Goal: Task Accomplishment & Management: Manage account settings

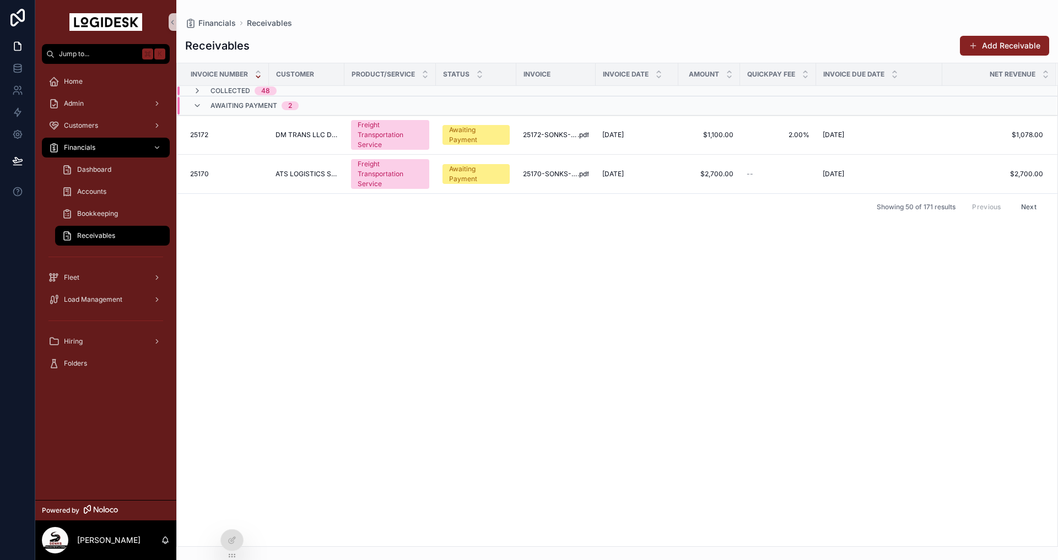
drag, startPoint x: 498, startPoint y: 359, endPoint x: 342, endPoint y: 246, distance: 192.2
click at [498, 359] on div "Invoice Number Customer Product/Service Status Invoice Invoice Date Amount Quic…" at bounding box center [617, 304] width 880 height 483
click at [320, 312] on div "Invoice Number Customer Product/Service Status Invoice Invoice Date Amount Quic…" at bounding box center [617, 304] width 880 height 483
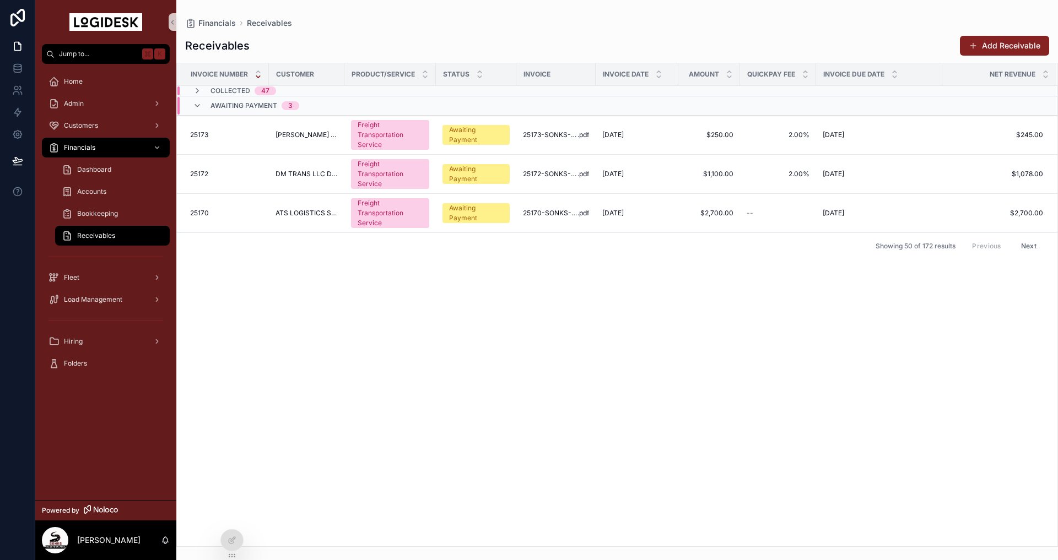
click at [473, 354] on div "Invoice Number Customer Product/Service Status Invoice Invoice Date Amount Quic…" at bounding box center [617, 304] width 880 height 483
click at [500, 401] on div "Invoice Number Customer Product/Service Status Invoice Invoice Date Amount Quic…" at bounding box center [617, 304] width 880 height 483
click at [259, 177] on div "25172 25172" at bounding box center [226, 174] width 72 height 9
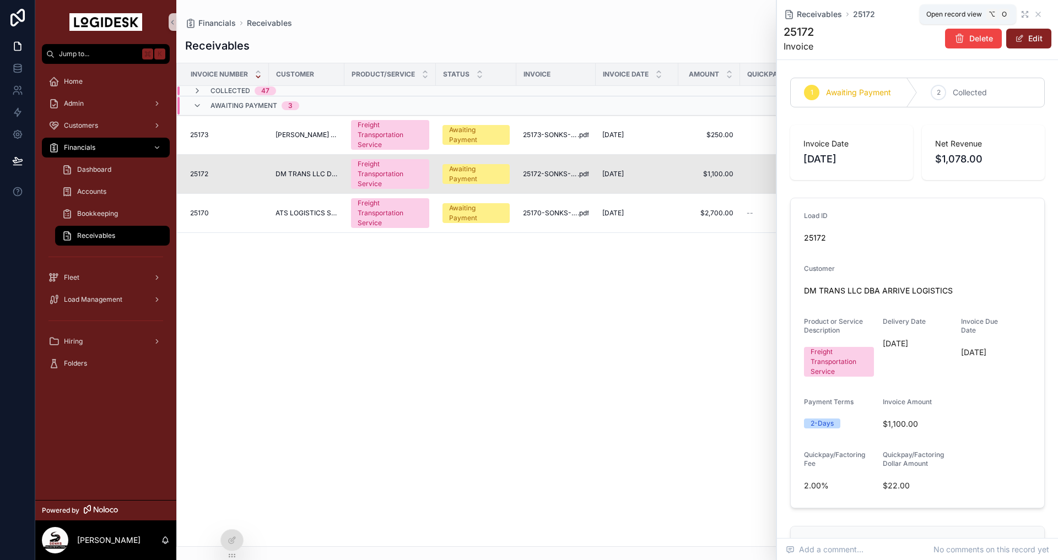
click at [1023, 12] on icon "scrollable content" at bounding box center [1023, 13] width 2 height 2
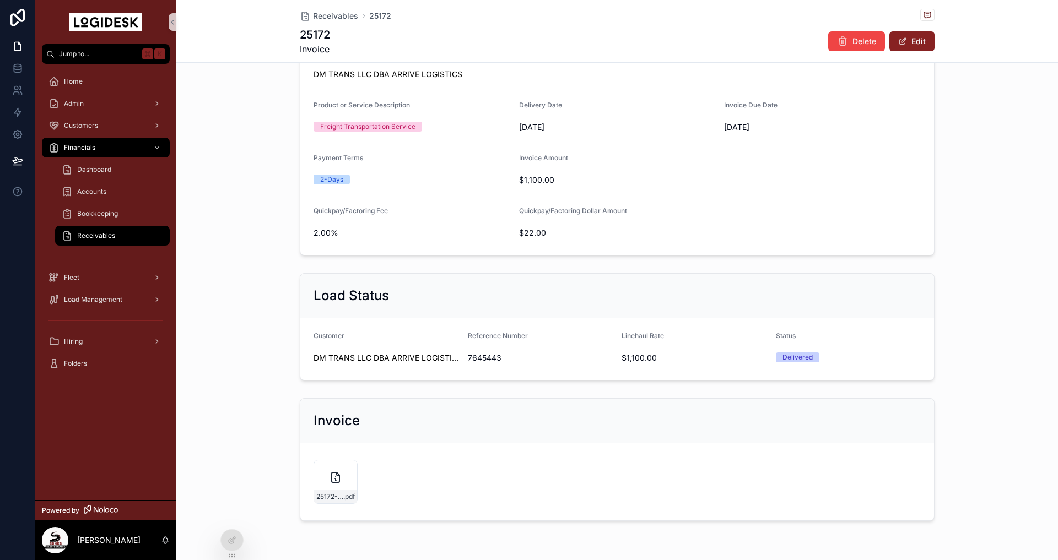
scroll to position [255, 0]
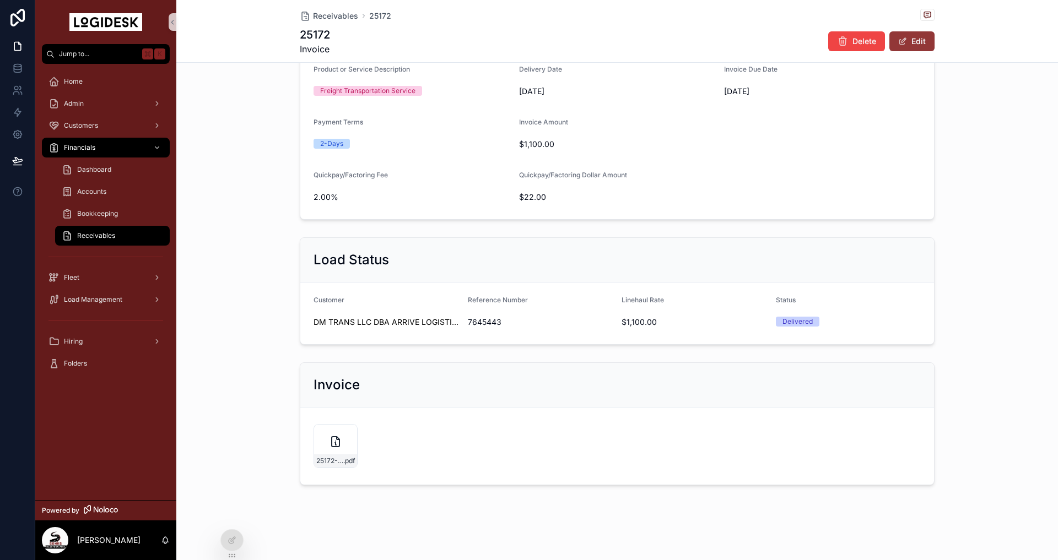
drag, startPoint x: 927, startPoint y: 42, endPoint x: 920, endPoint y: 47, distance: 8.3
click at [926, 41] on button "Edit" at bounding box center [911, 41] width 45 height 20
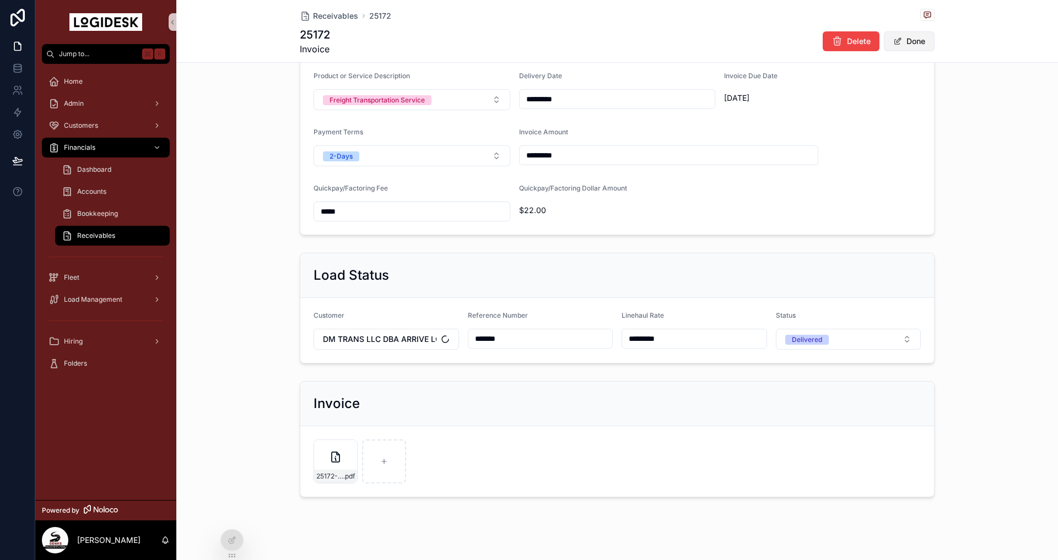
scroll to position [258, 0]
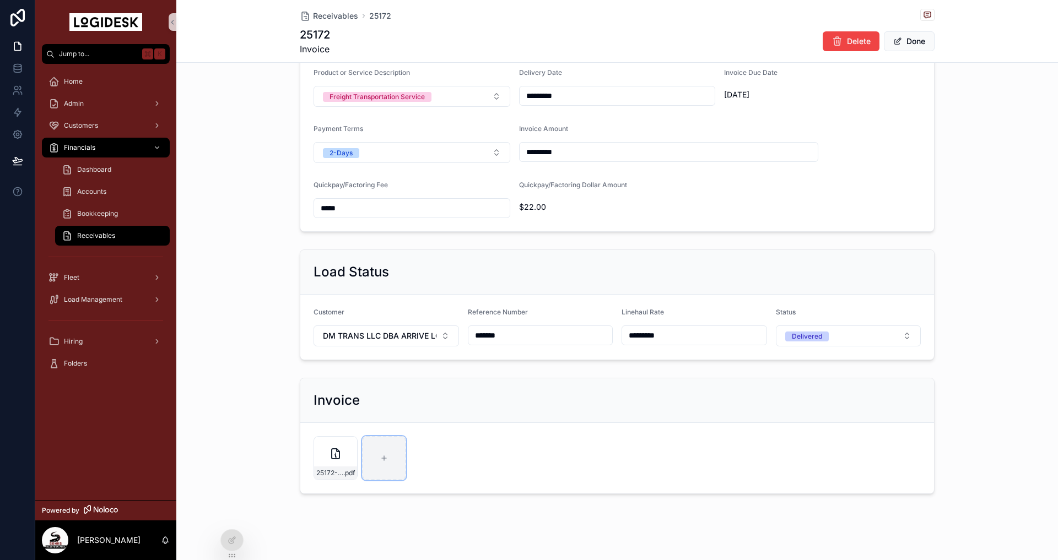
click at [386, 457] on icon "scrollable content" at bounding box center [384, 459] width 8 height 8
type input "**********"
click at [387, 458] on icon "scrollable content" at bounding box center [383, 453] width 13 height 13
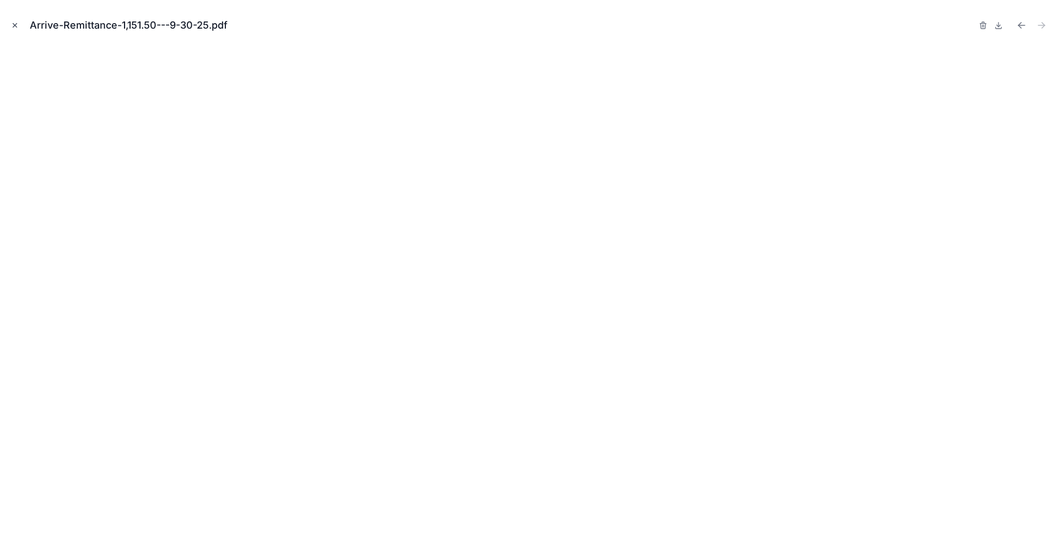
click at [14, 26] on icon "Close modal" at bounding box center [15, 26] width 4 height 4
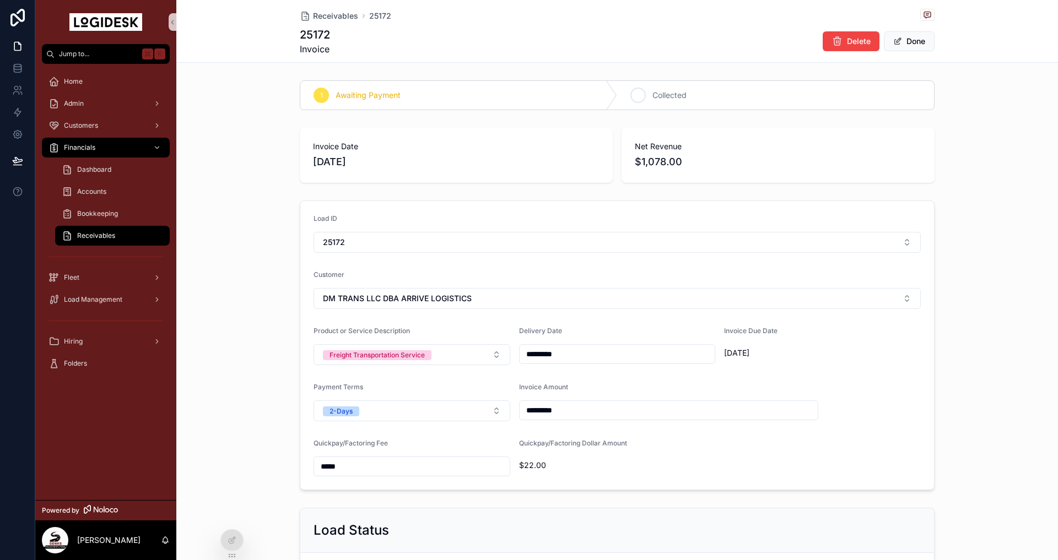
click at [670, 94] on span "Collected" at bounding box center [669, 95] width 34 height 11
click at [918, 41] on button "Done" at bounding box center [909, 41] width 51 height 20
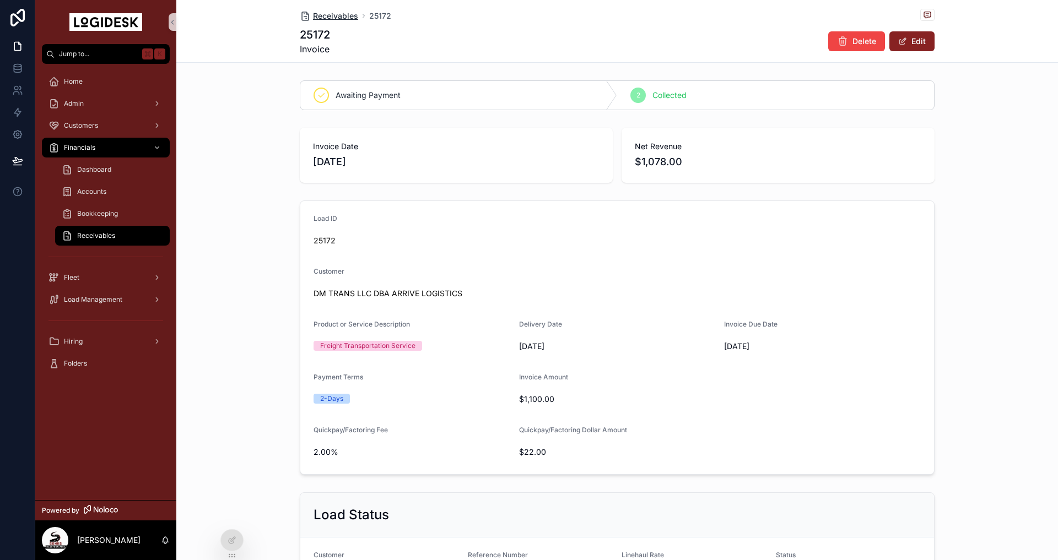
click at [348, 16] on span "Receivables" at bounding box center [335, 15] width 45 height 11
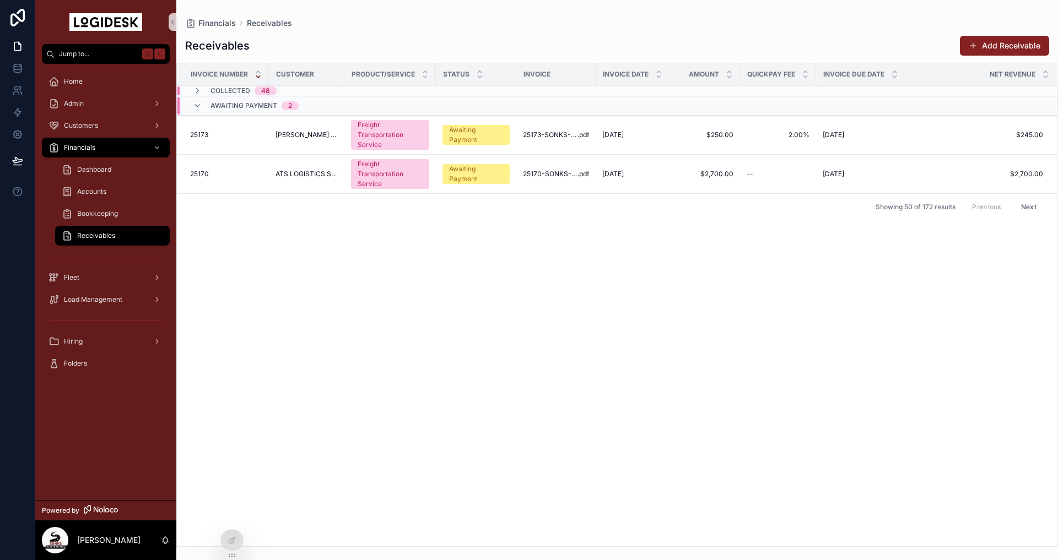
click at [615, 356] on div "Invoice Number Customer Product/Service Status Invoice Invoice Date Amount Quic…" at bounding box center [617, 304] width 880 height 483
click at [378, 321] on div "Invoice Number Customer Product/Service Status Invoice Invoice Date Amount Quic…" at bounding box center [617, 304] width 880 height 483
click at [311, 133] on span "C.H. ROBINSON COMPANY INC." at bounding box center [306, 135] width 62 height 9
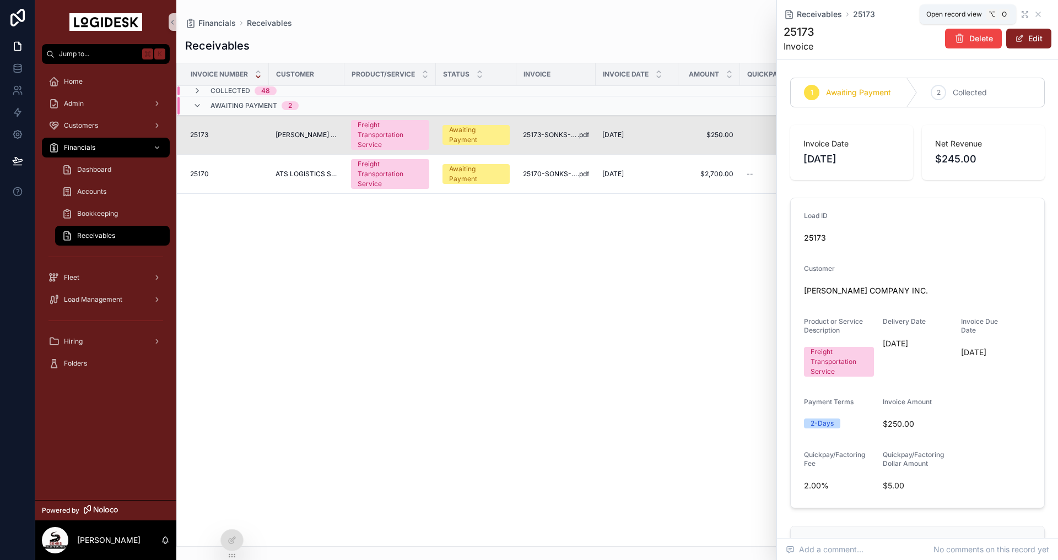
click at [1025, 13] on icon "scrollable content" at bounding box center [1024, 14] width 9 height 9
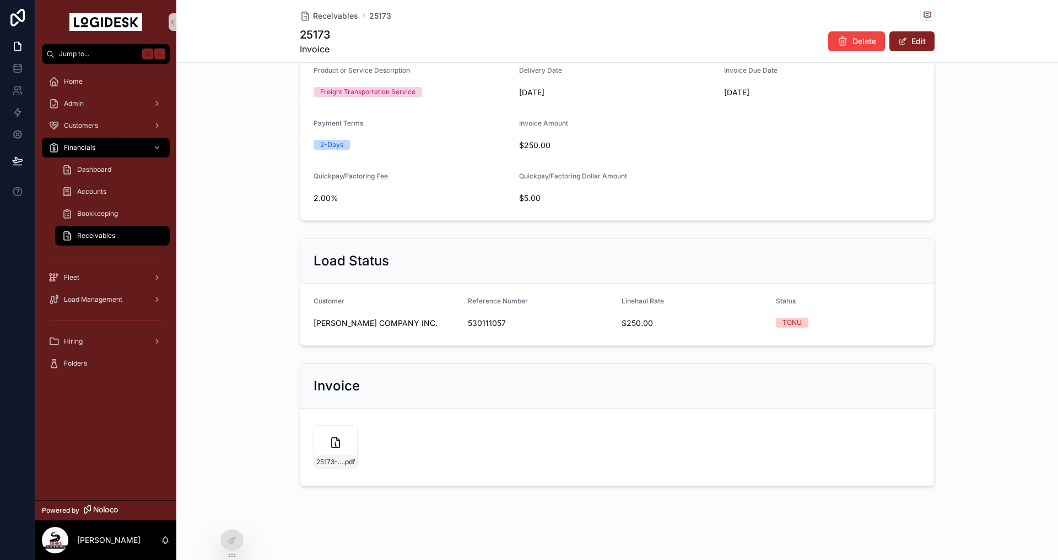
scroll to position [255, 0]
click at [911, 41] on button "Edit" at bounding box center [911, 41] width 45 height 20
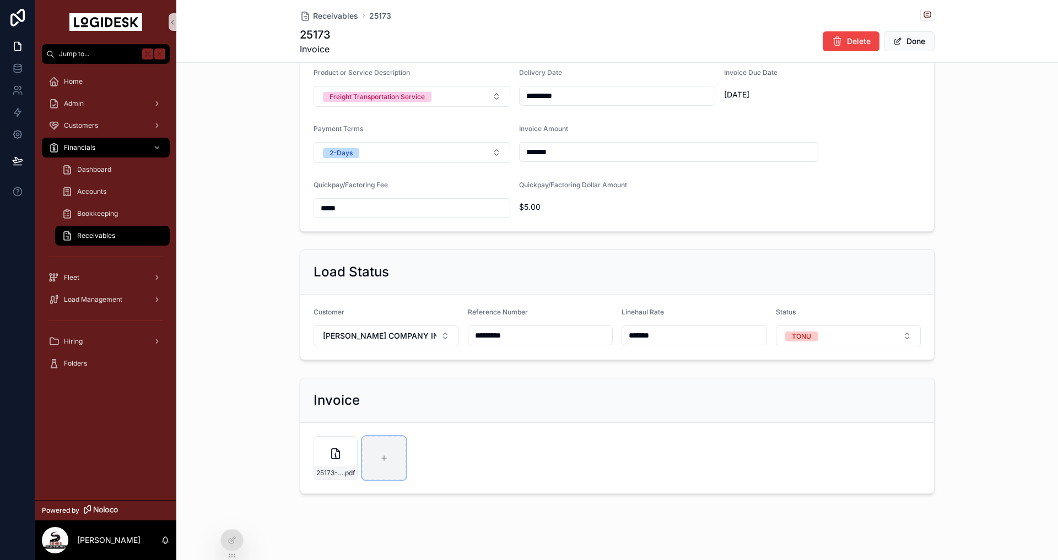
click at [387, 457] on icon "scrollable content" at bounding box center [384, 459] width 8 height 8
type input "**********"
click at [908, 40] on button "Done" at bounding box center [909, 41] width 51 height 20
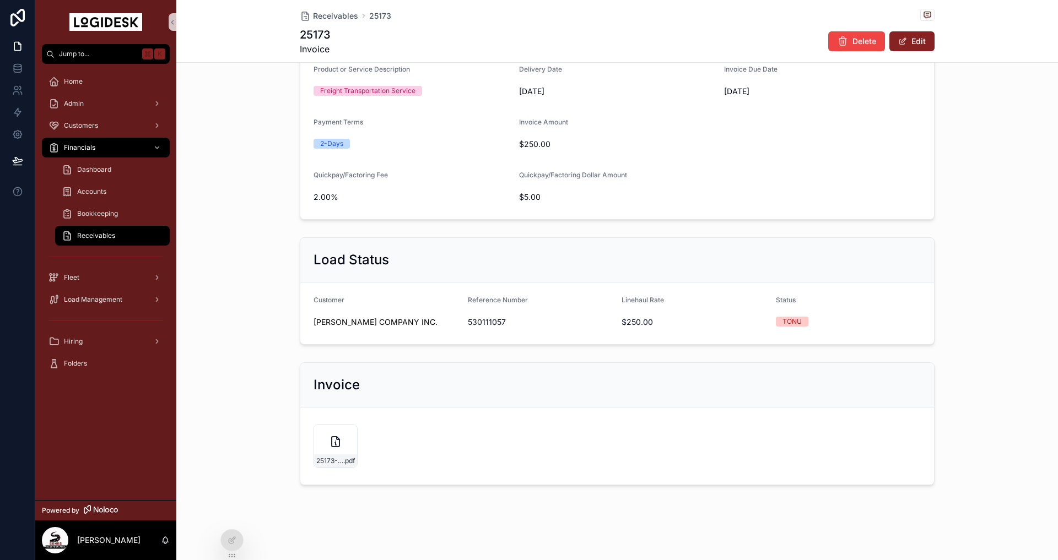
scroll to position [255, 0]
click at [382, 452] on div "CHR-Remittance-245.00---9-30-25 .pdf" at bounding box center [384, 446] width 44 height 44
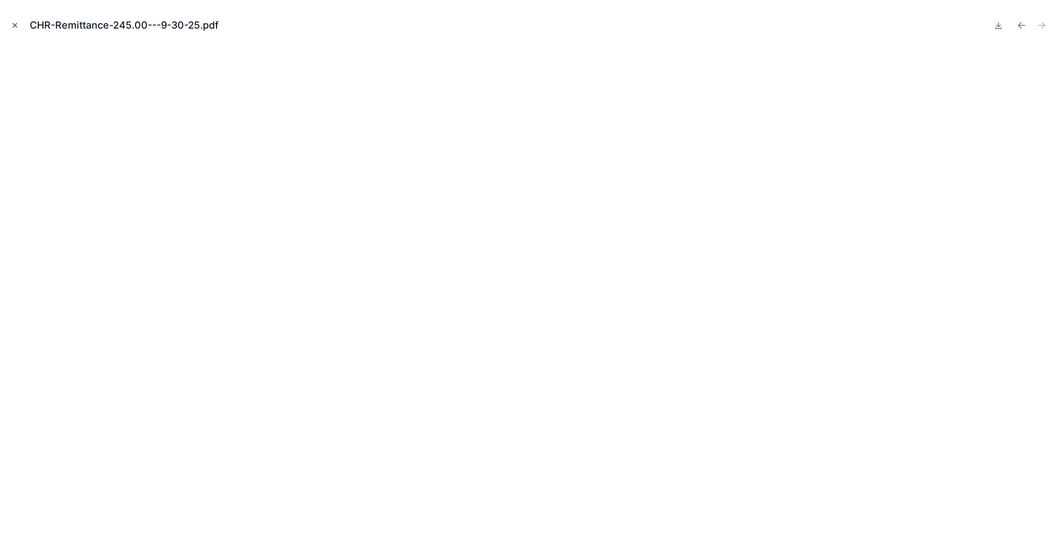
click at [15, 23] on icon "Close modal" at bounding box center [15, 25] width 8 height 8
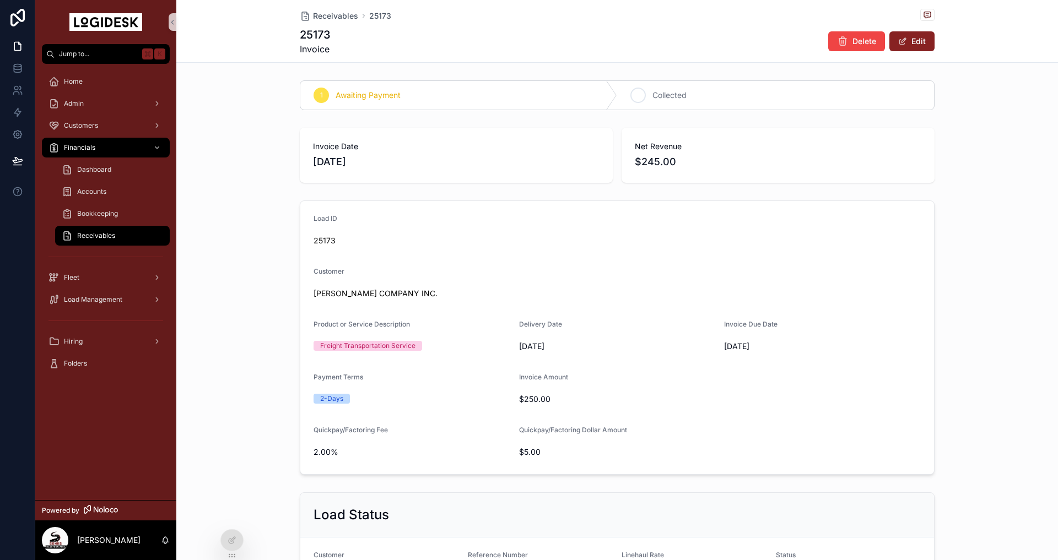
click at [653, 91] on span "Collected" at bounding box center [669, 95] width 34 height 11
click at [338, 20] on span "Receivables" at bounding box center [335, 15] width 45 height 11
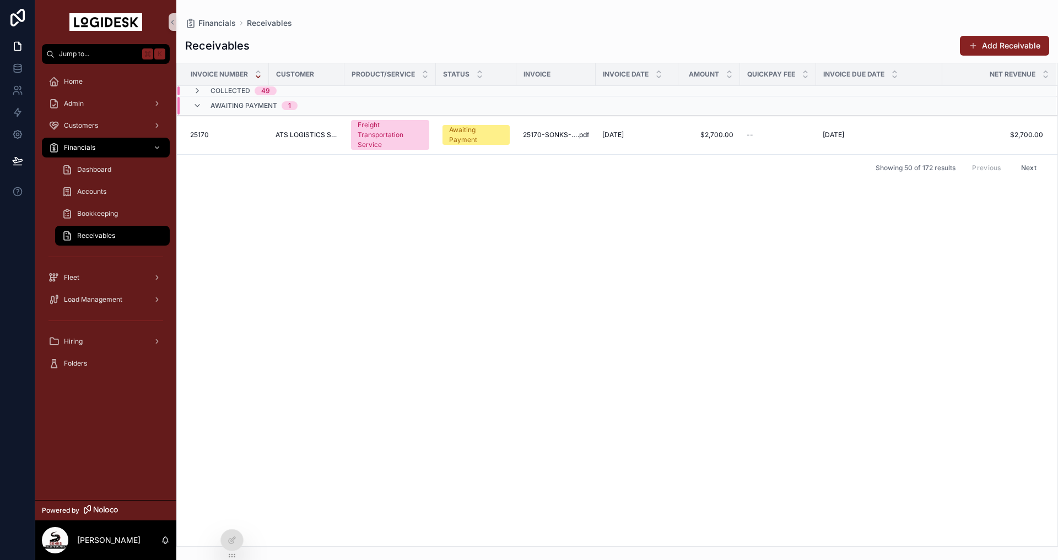
click at [506, 289] on div "Invoice Number Customer Product/Service Status Invoice Invoice Date Amount Quic…" at bounding box center [617, 304] width 880 height 483
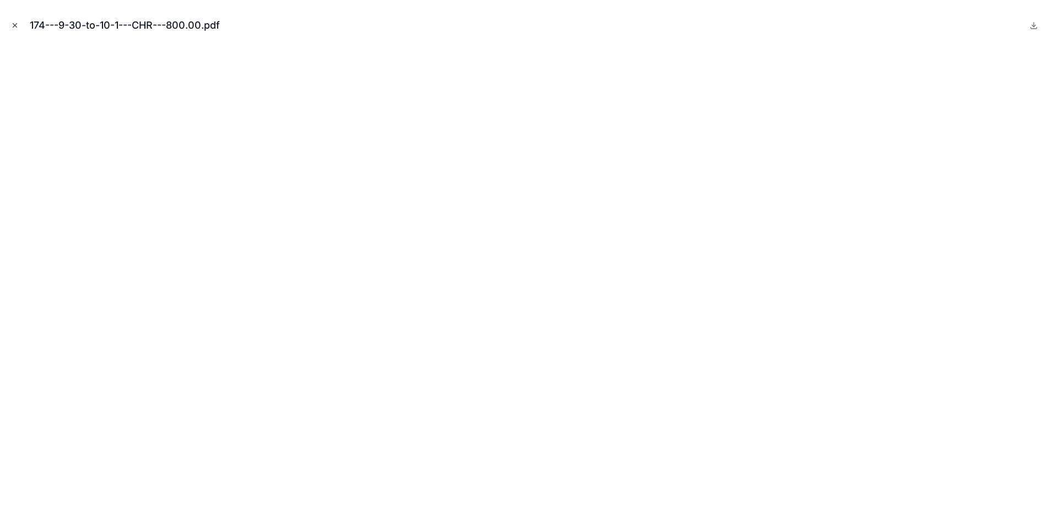
click at [14, 24] on icon "Close modal" at bounding box center [15, 25] width 8 height 8
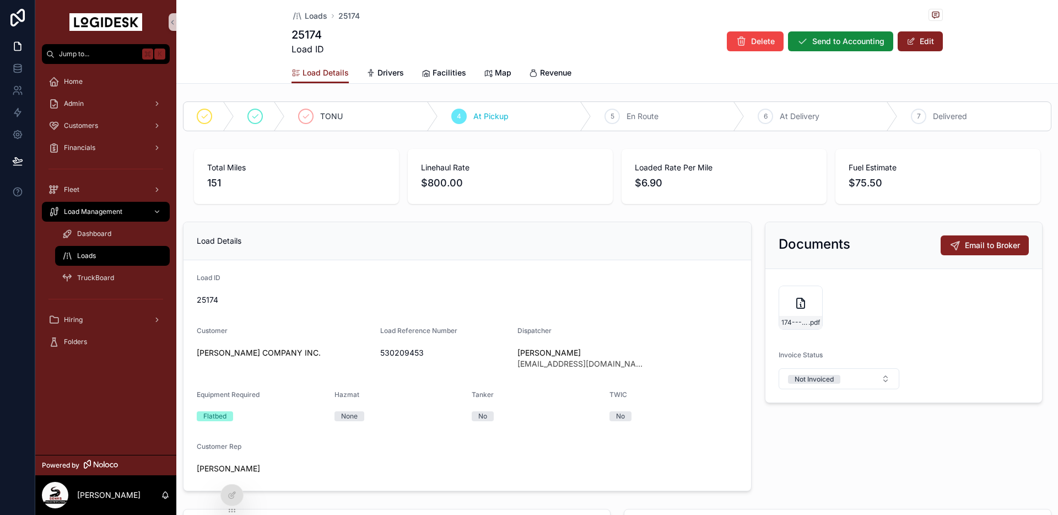
click at [94, 251] on span "Loads" at bounding box center [86, 255] width 19 height 9
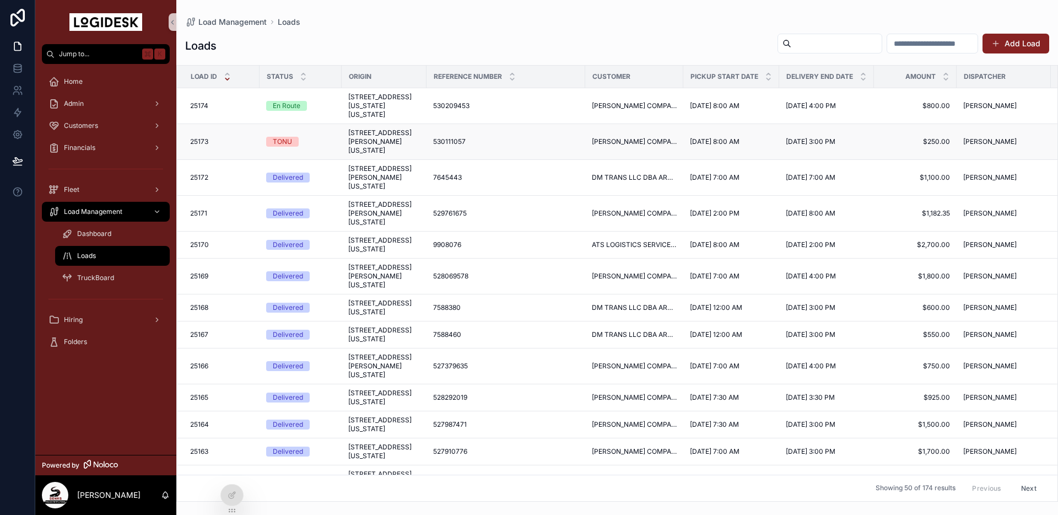
click at [435, 146] on span "530111057" at bounding box center [449, 141] width 33 height 9
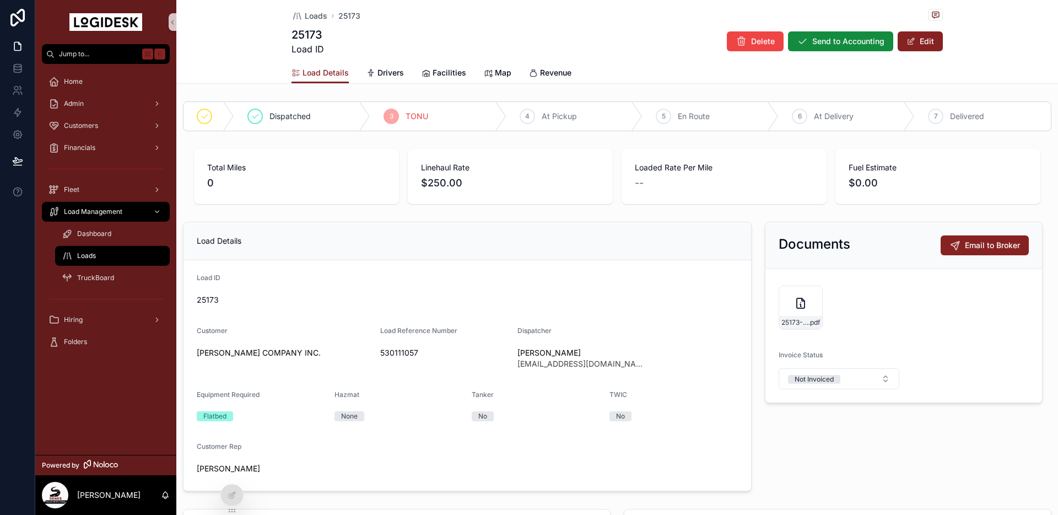
click at [95, 255] on span "Loads" at bounding box center [86, 255] width 19 height 9
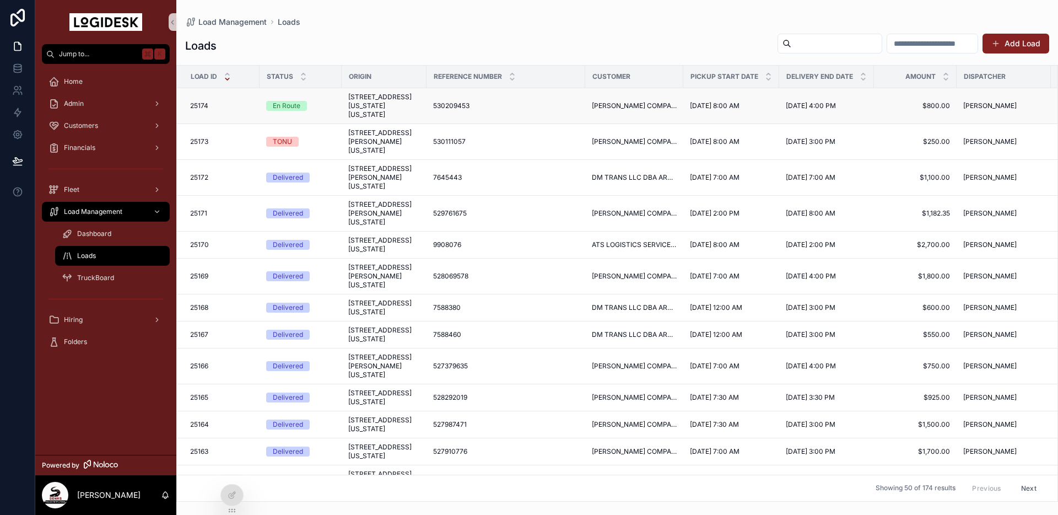
click at [305, 108] on span "En Route" at bounding box center [286, 106] width 41 height 10
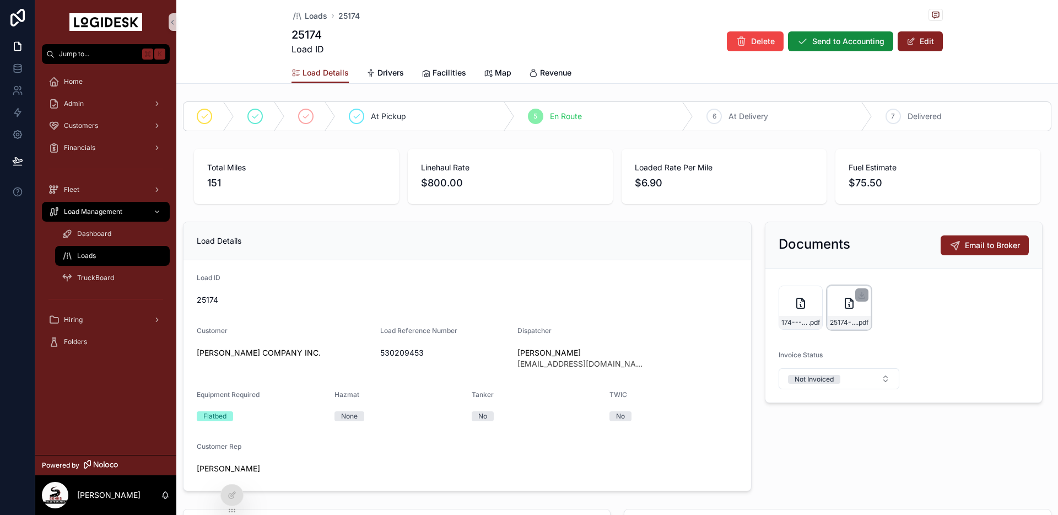
click at [842, 309] on icon "scrollable content" at bounding box center [848, 302] width 13 height 13
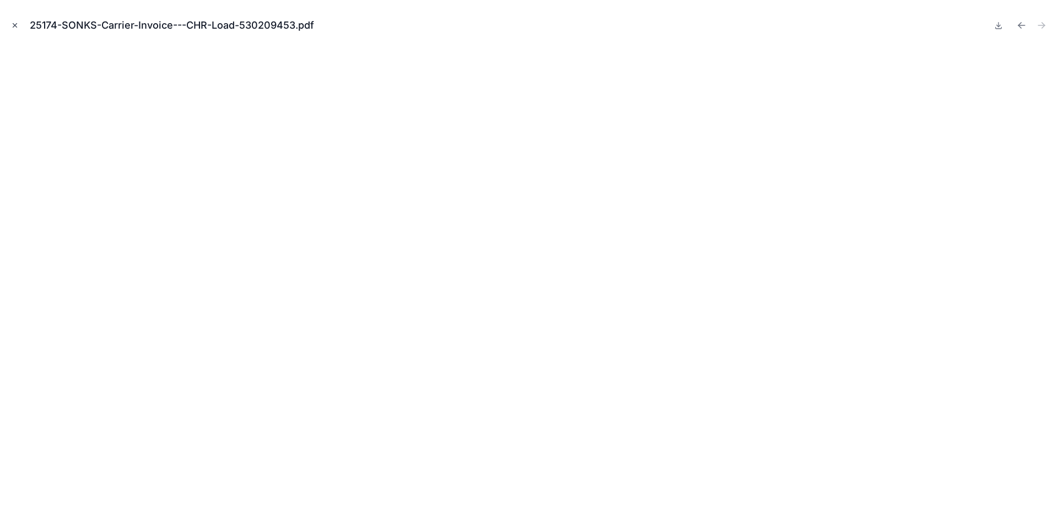
click at [15, 24] on icon "Close modal" at bounding box center [15, 26] width 4 height 4
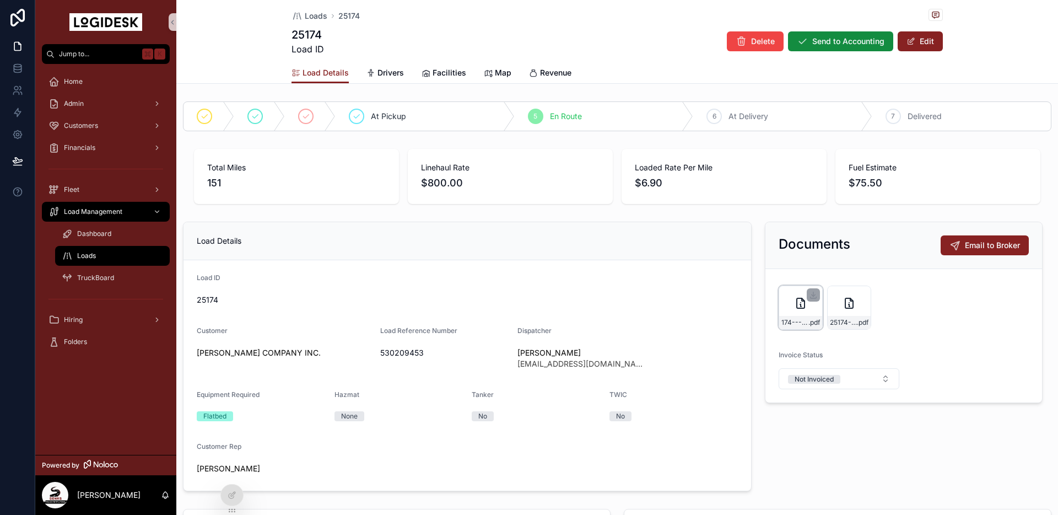
click at [780, 298] on div "174---9-30-to-10-1---CHR---800.00 .pdf" at bounding box center [800, 307] width 44 height 44
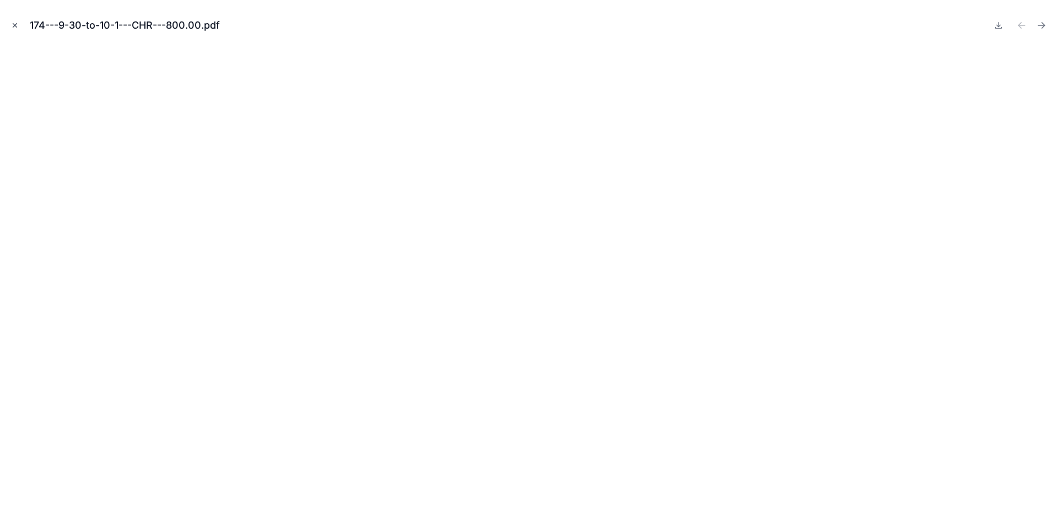
click at [17, 24] on icon "Close modal" at bounding box center [15, 26] width 4 height 4
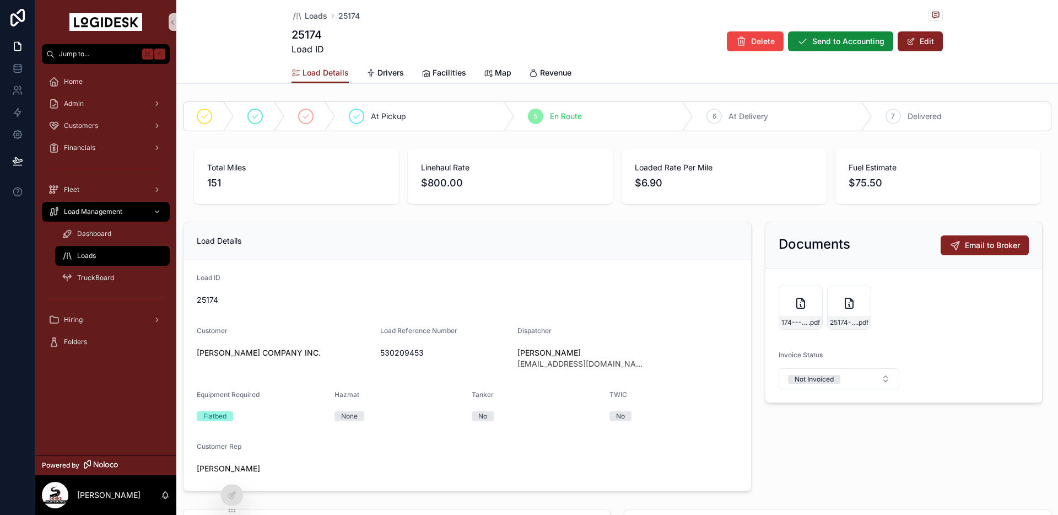
click at [101, 254] on div "Loads" at bounding box center [112, 256] width 101 height 18
